Goal: Transaction & Acquisition: Book appointment/travel/reservation

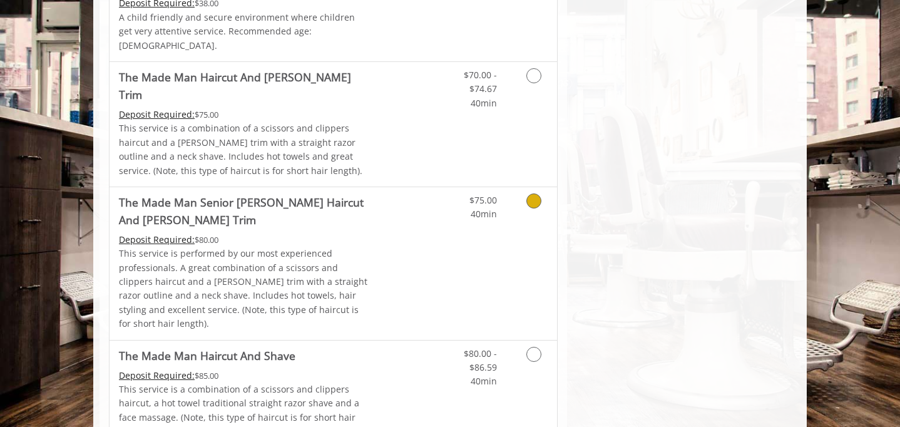
scroll to position [1041, 0]
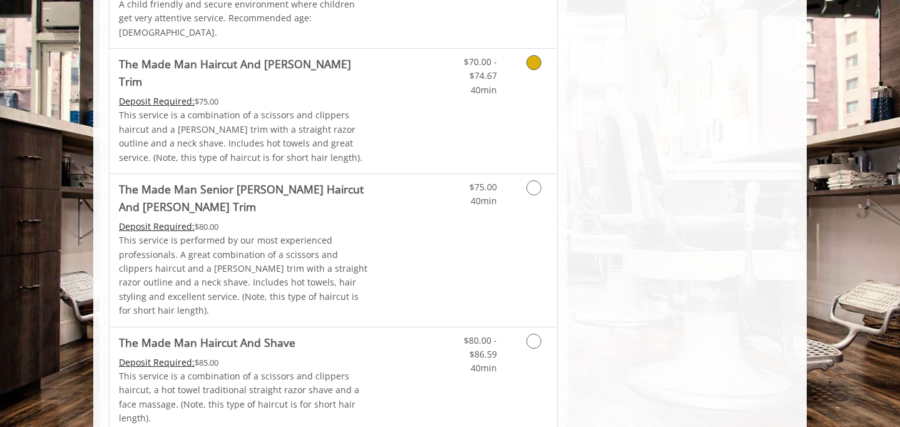
click at [533, 55] on icon "Grooming services" at bounding box center [533, 62] width 15 height 15
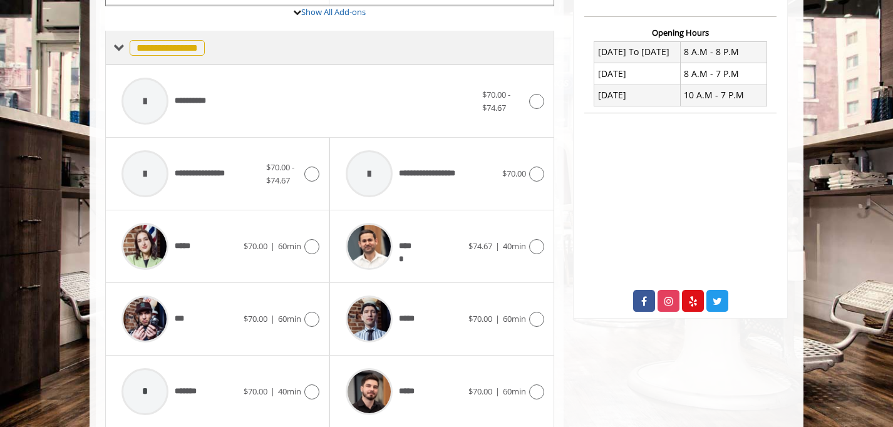
scroll to position [466, 0]
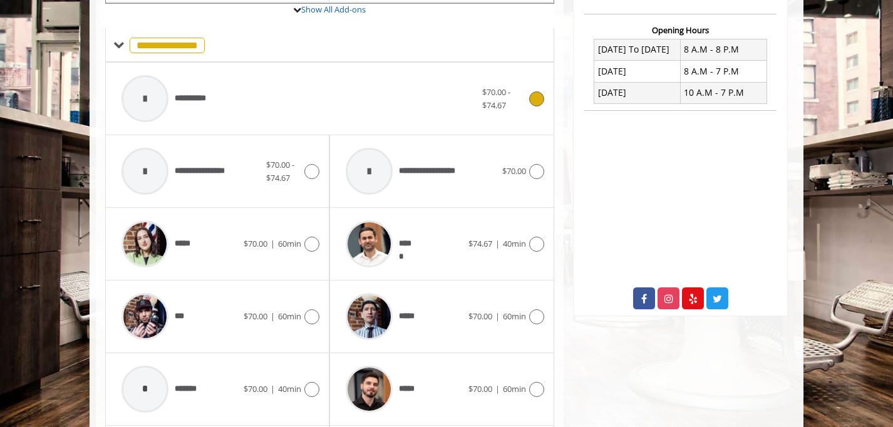
click at [517, 91] on span "$70.00 - $74.67" at bounding box center [503, 99] width 43 height 26
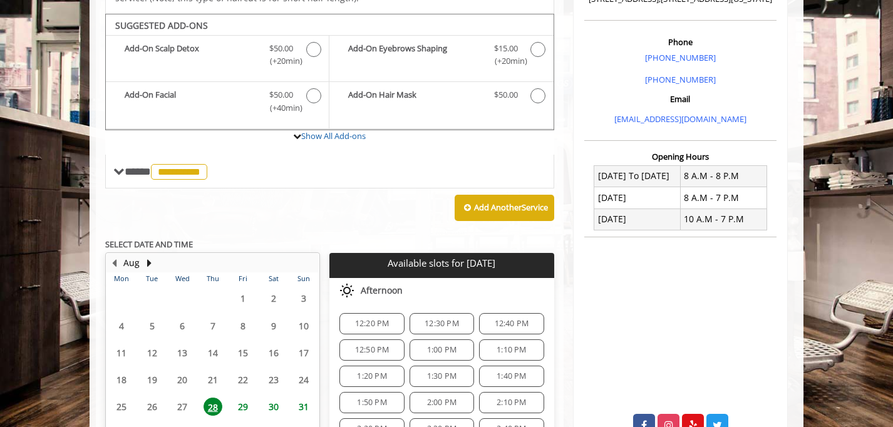
scroll to position [336, 0]
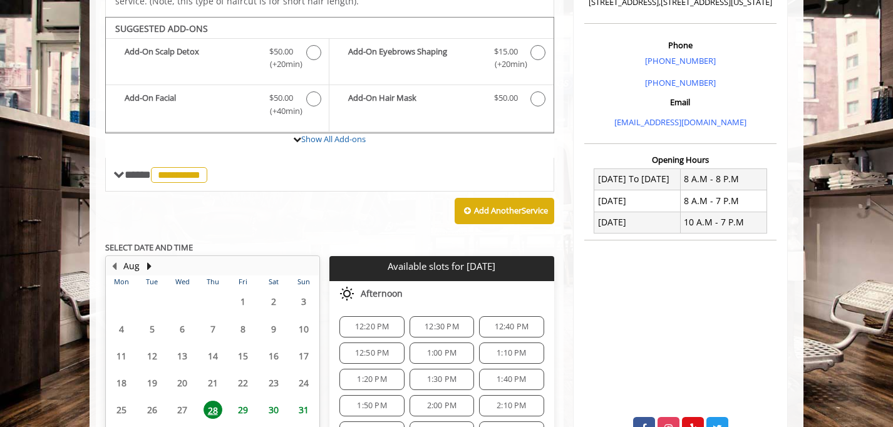
click at [372, 317] on div "12:20 PM" at bounding box center [371, 326] width 64 height 21
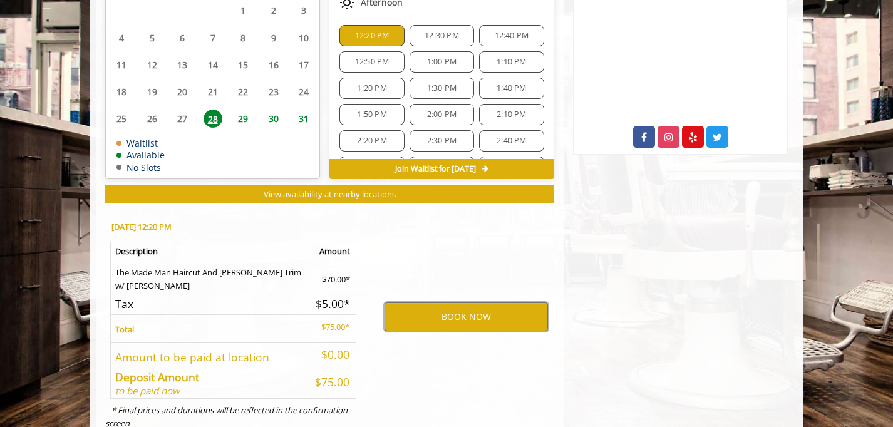
scroll to position [649, 0]
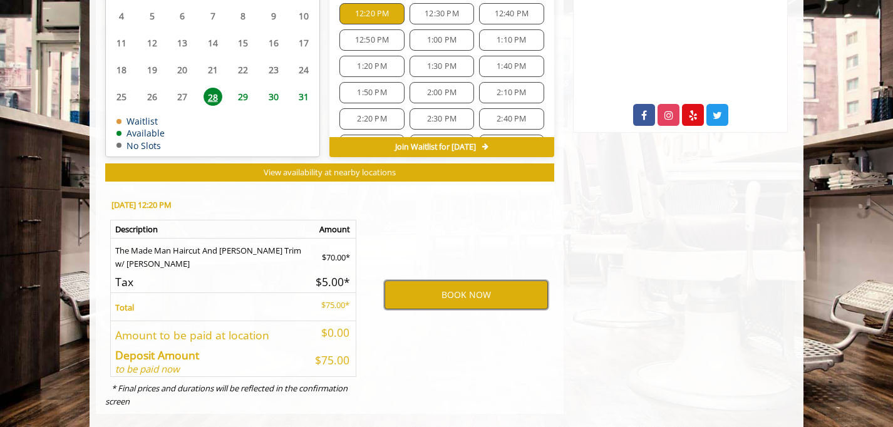
click at [433, 280] on button "BOOK NOW" at bounding box center [465, 294] width 163 height 29
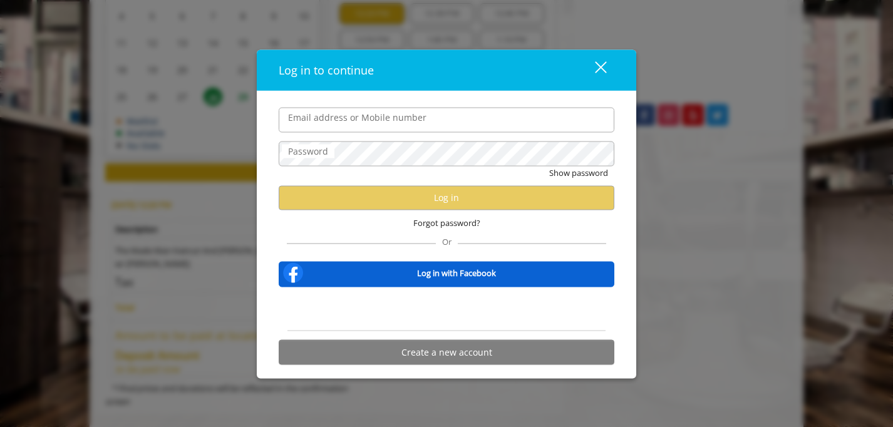
click at [392, 121] on input "Email address or Mobile number" at bounding box center [447, 119] width 336 height 25
type input "**********"
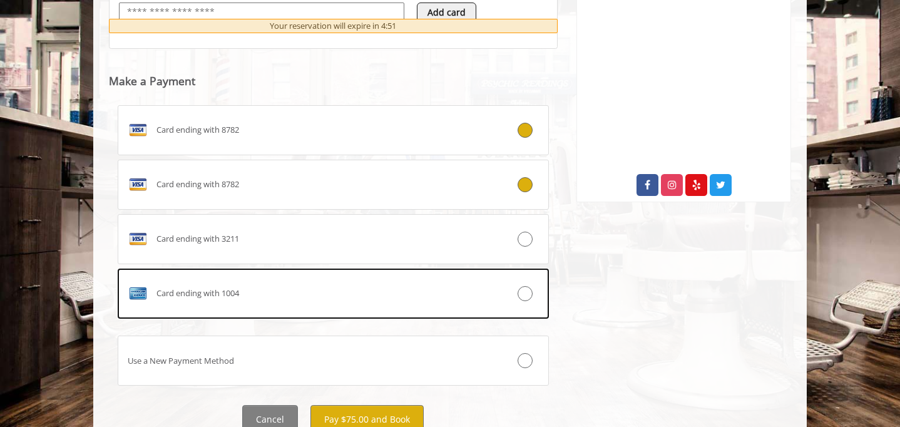
scroll to position [630, 0]
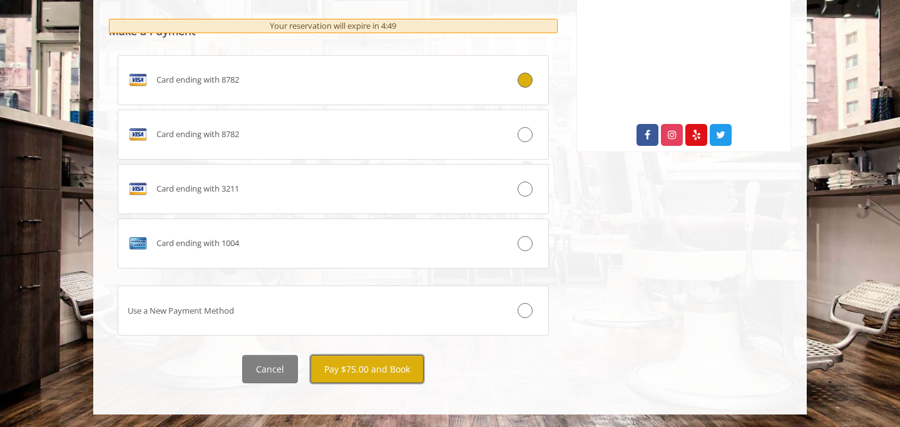
click at [384, 361] on button "Pay $75.00 and Book" at bounding box center [366, 369] width 113 height 28
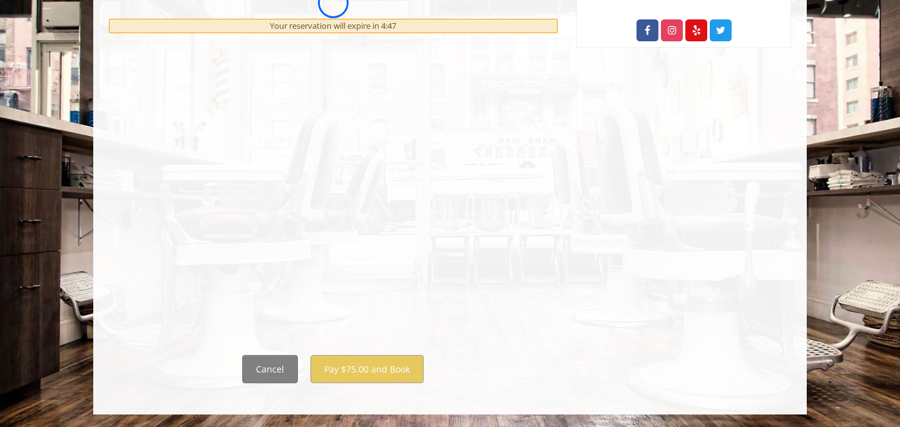
scroll to position [0, 0]
